Goal: Information Seeking & Learning: Learn about a topic

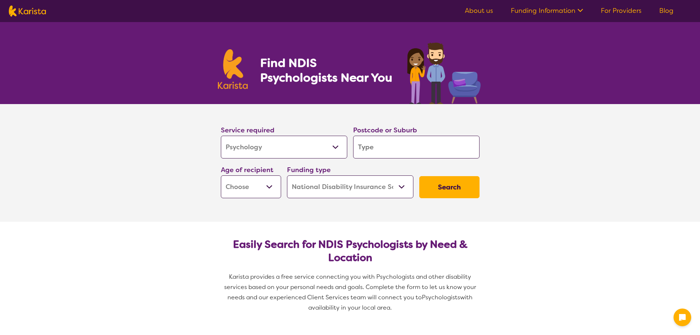
select select "Psychology"
select select "NDIS"
select select "Psychology"
select select "NDIS"
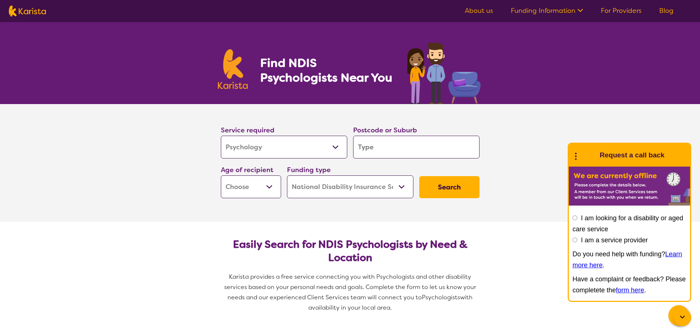
click at [388, 147] on input "search" at bounding box center [416, 147] width 126 height 23
type input "B"
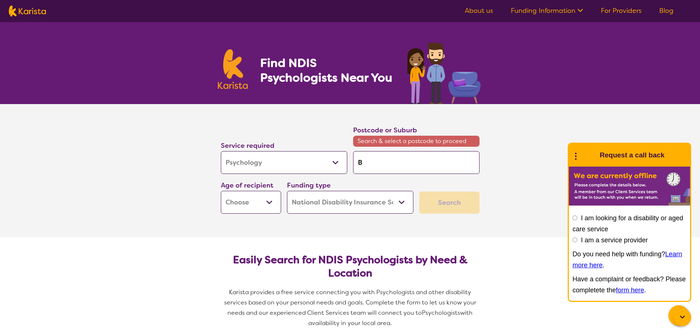
type input "Be"
type input "Ben"
type input "Bend"
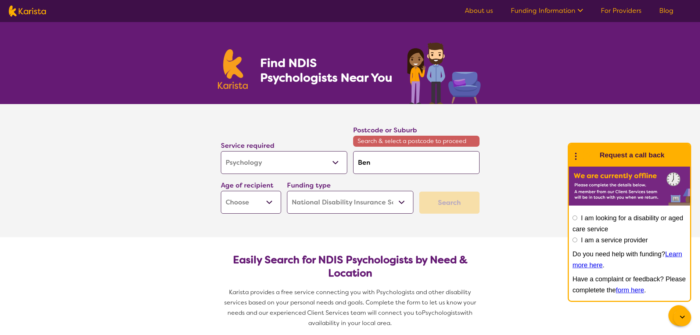
type input "Bend"
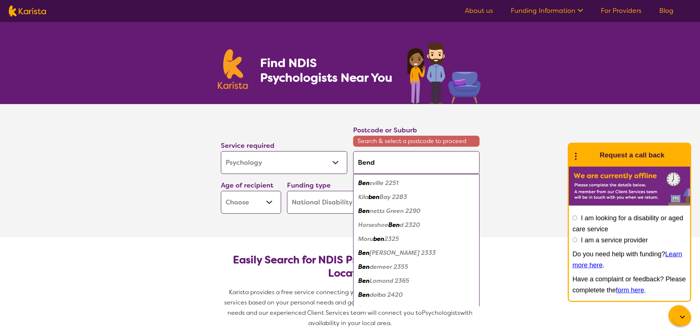
type input "Bendi"
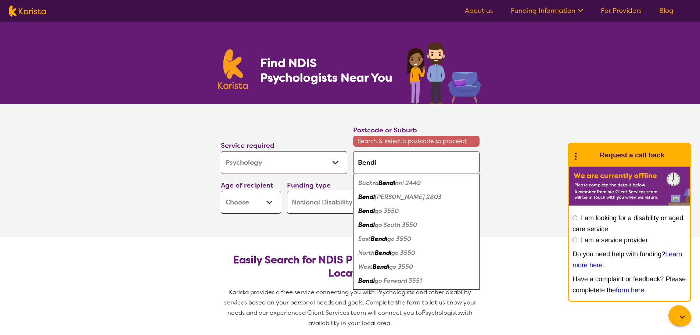
type input "[PERSON_NAME]"
type input "Bendigo"
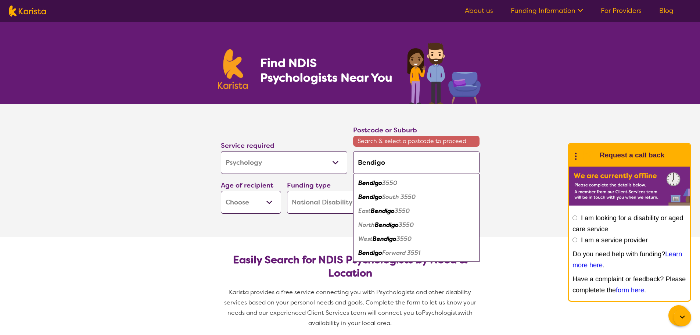
click at [391, 182] on em "3550" at bounding box center [389, 183] width 15 height 8
type input "3550"
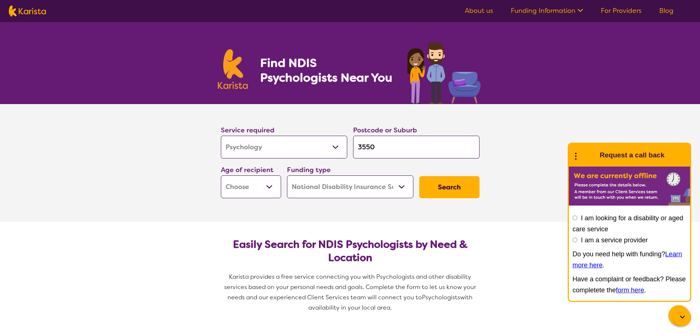
click at [275, 188] on select "Early Childhood - 0 to 9 Child - 10 to 11 Adolescent - 12 to 17 Adult - 18 to 6…" at bounding box center [251, 186] width 60 height 23
select select "AD"
click at [221, 175] on select "Early Childhood - 0 to 9 Child - 10 to 11 Adolescent - 12 to 17 Adult - 18 to 6…" at bounding box center [251, 186] width 60 height 23
select select "AD"
click at [458, 187] on button "Search" at bounding box center [449, 187] width 60 height 22
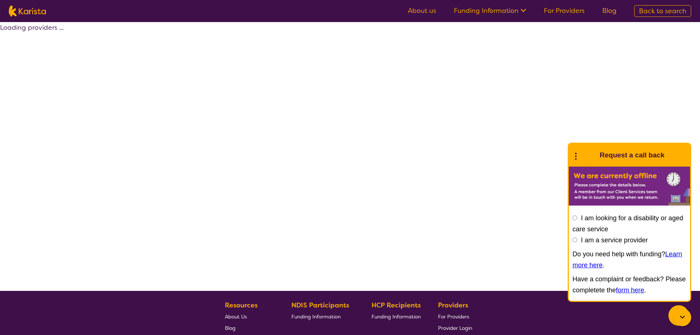
select select "by_score"
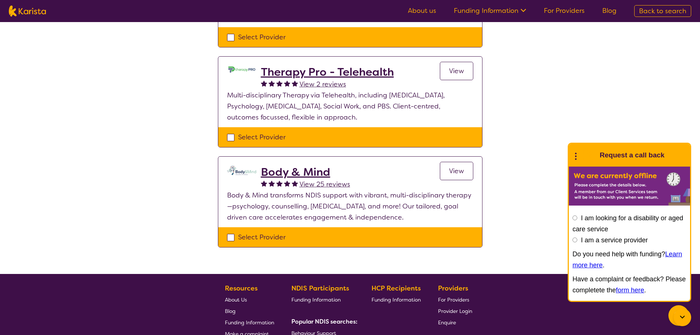
scroll to position [294, 0]
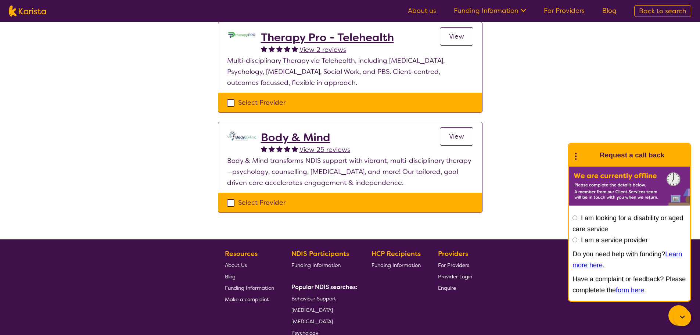
click at [456, 137] on span "View" at bounding box center [456, 136] width 15 height 9
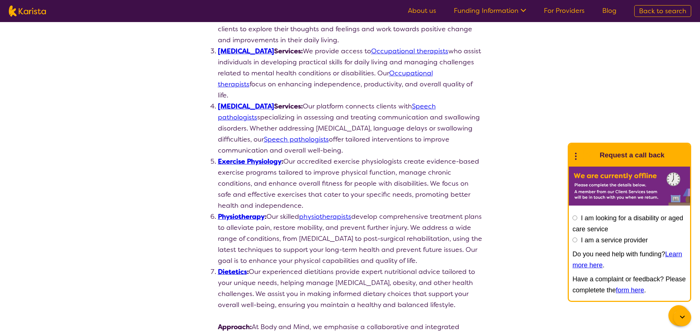
scroll to position [331, 0]
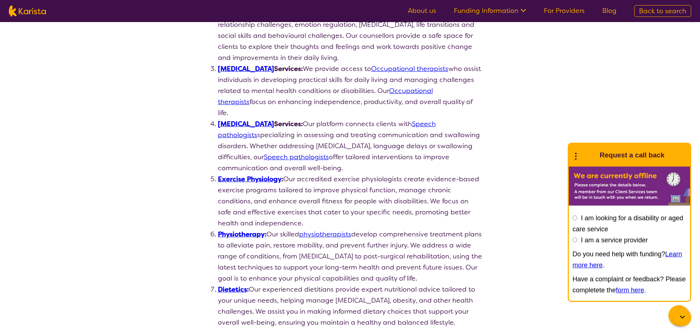
scroll to position [294, 0]
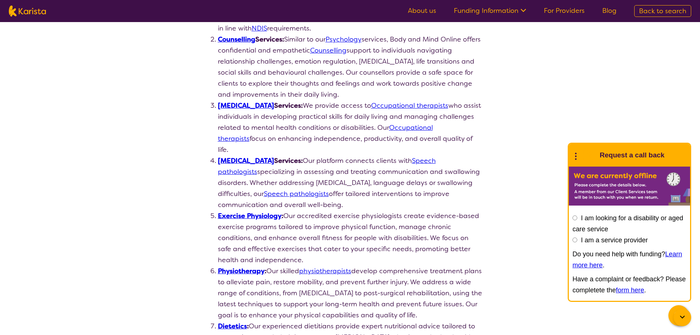
select select "by_score"
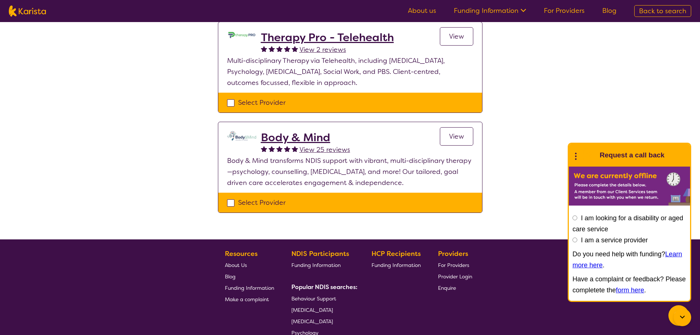
select select "Psychology"
select select "AD"
select select "NDIS"
select select "Psychology"
select select "AD"
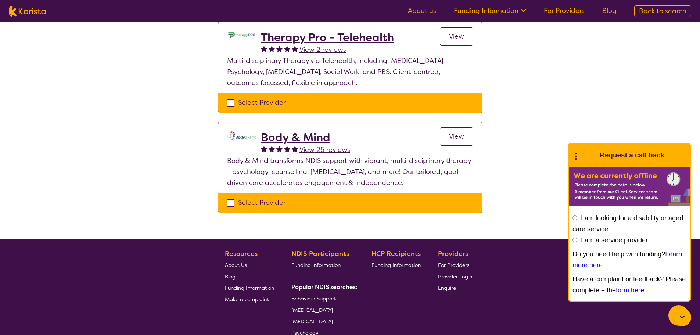
select select "NDIS"
